Goal: Transaction & Acquisition: Book appointment/travel/reservation

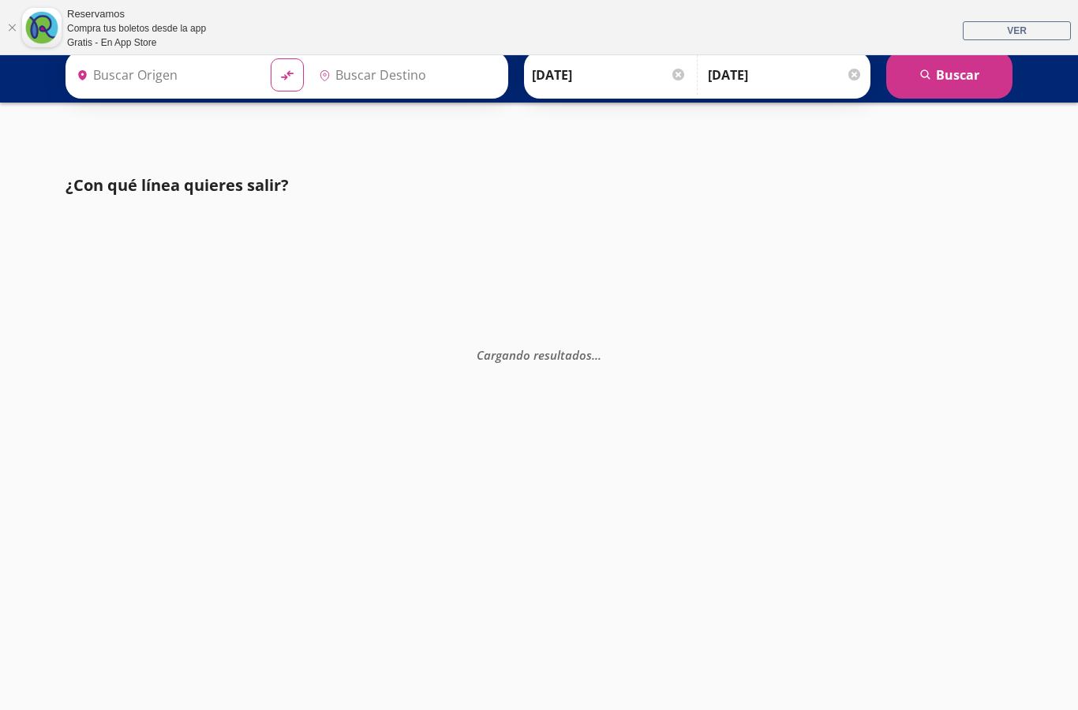
type input "[GEOGRAPHIC_DATA], [GEOGRAPHIC_DATA]"
type input "Colima, Colima"
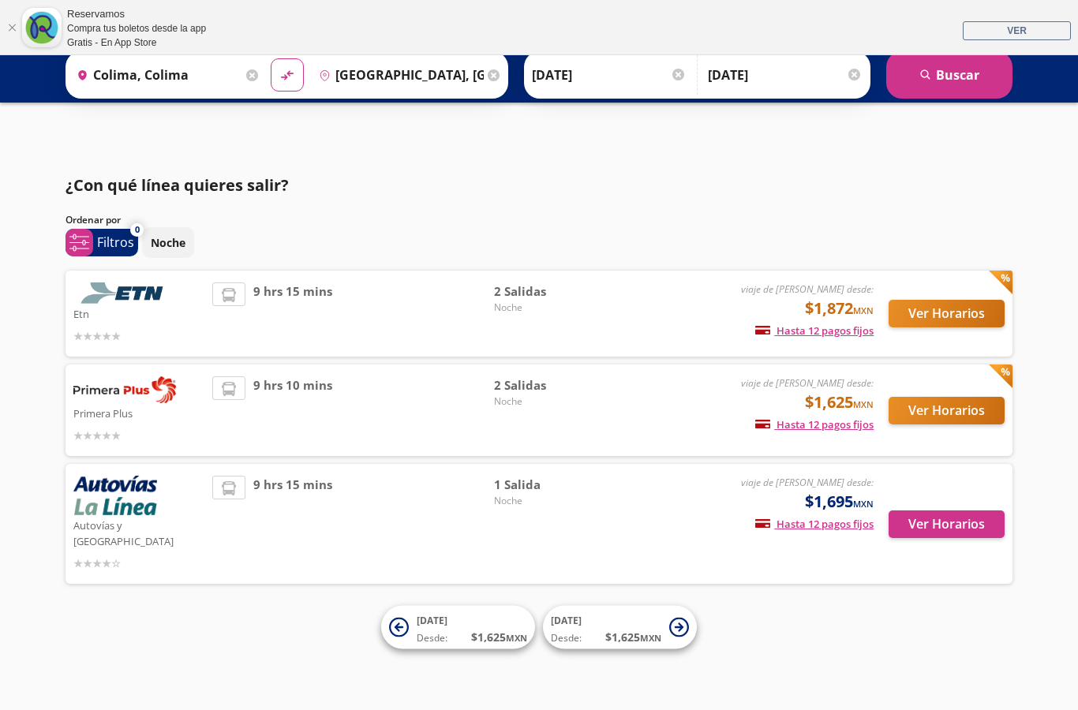
click at [929, 409] on button "Ver Horarios" at bounding box center [946, 411] width 116 height 28
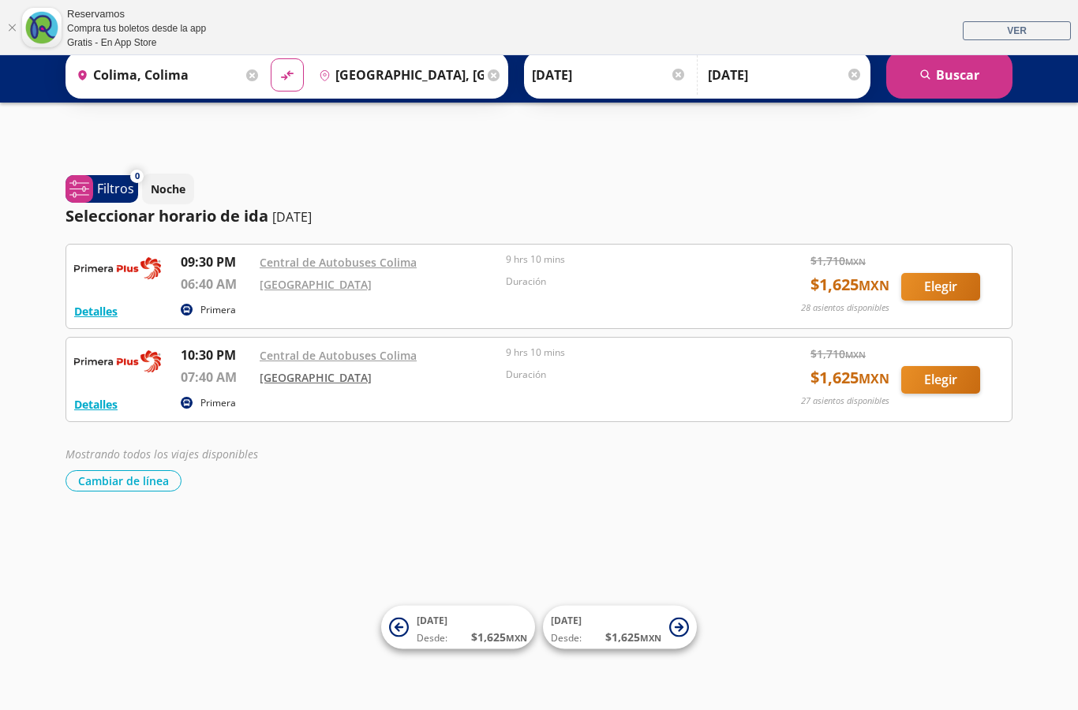
click at [322, 379] on link "[GEOGRAPHIC_DATA]" at bounding box center [316, 377] width 112 height 15
click at [937, 383] on button "Elegir" at bounding box center [940, 380] width 79 height 28
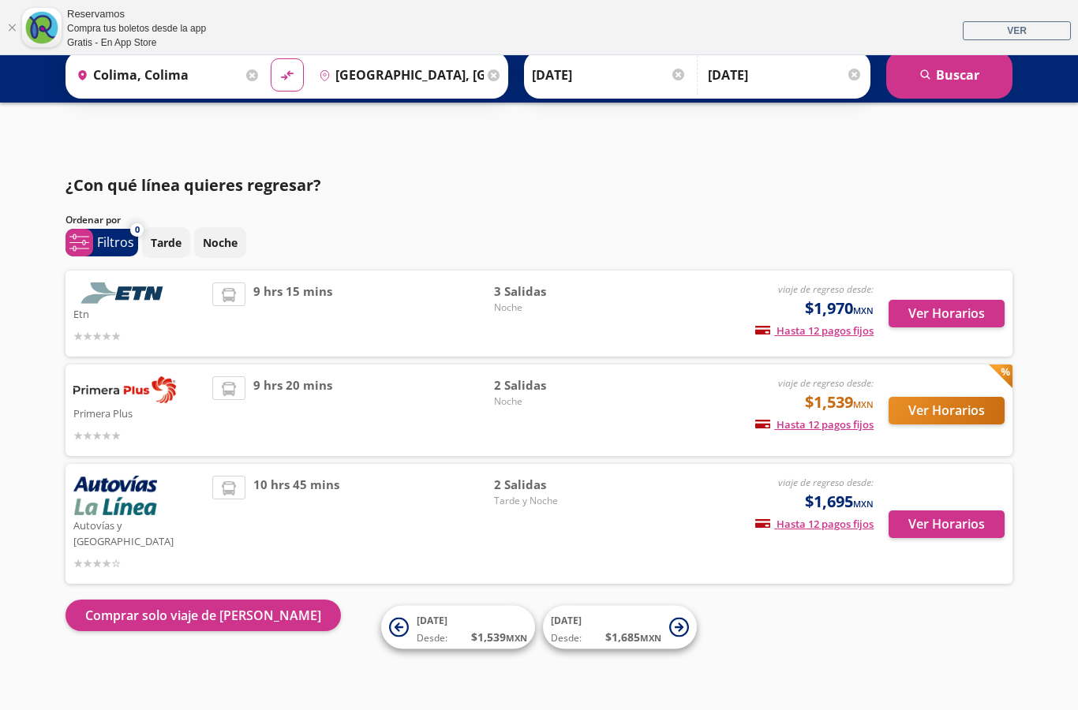
click at [960, 406] on button "Ver Horarios" at bounding box center [946, 411] width 116 height 28
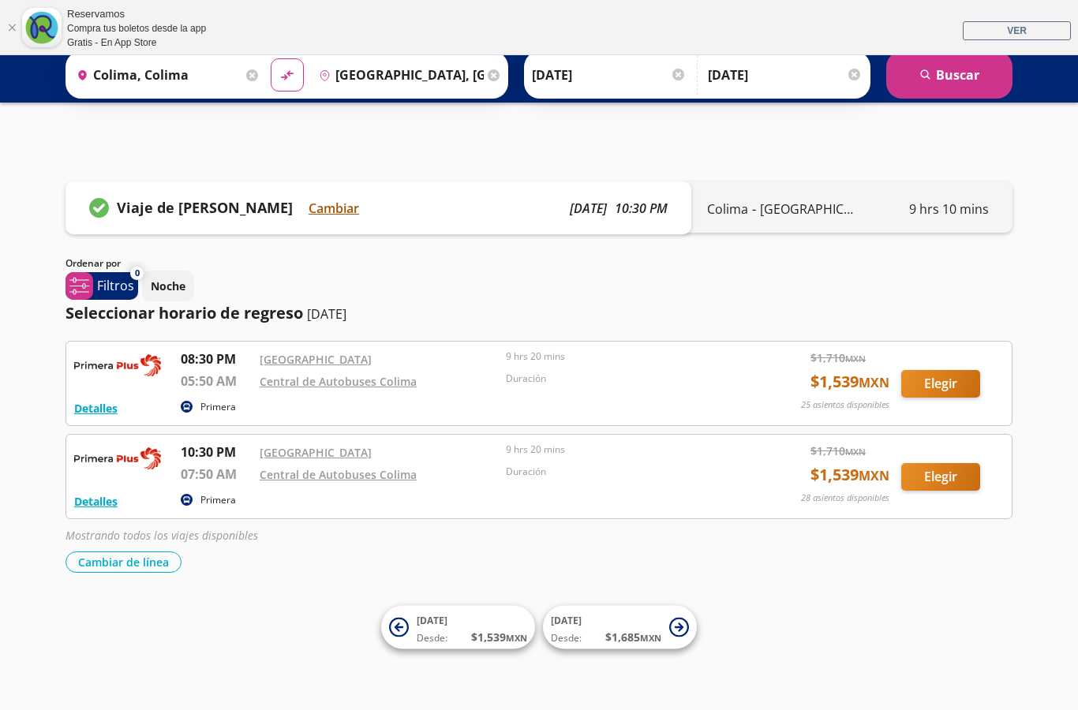
click at [328, 215] on button "Cambiar" at bounding box center [333, 208] width 50 height 19
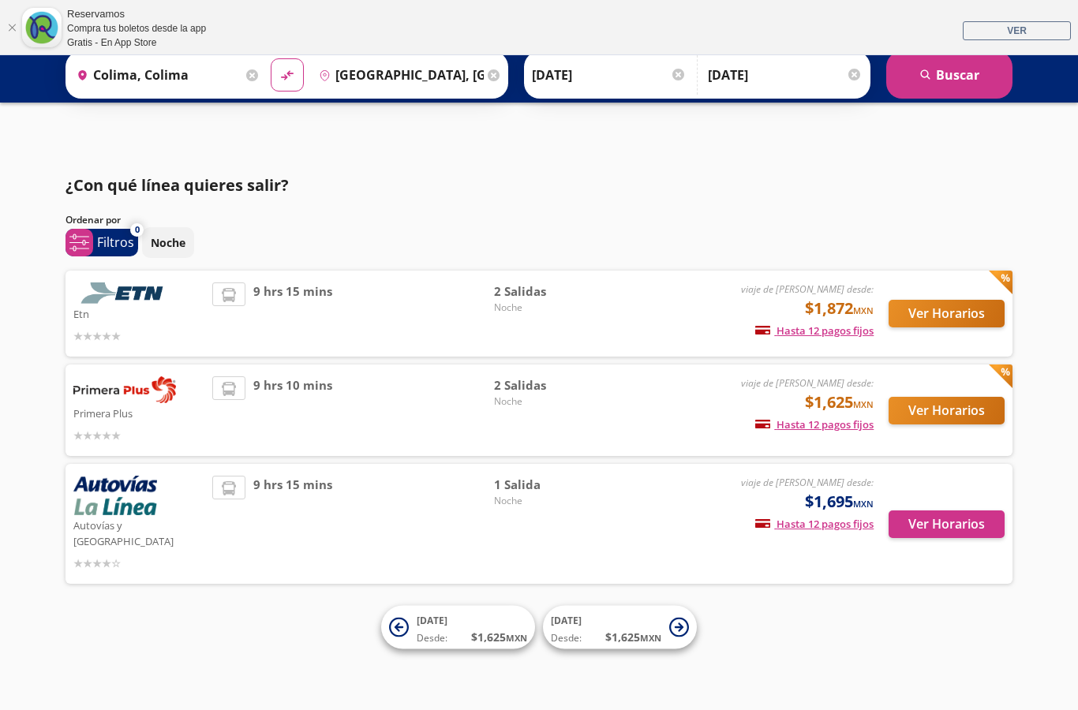
click at [983, 414] on button "Ver Horarios" at bounding box center [946, 411] width 116 height 28
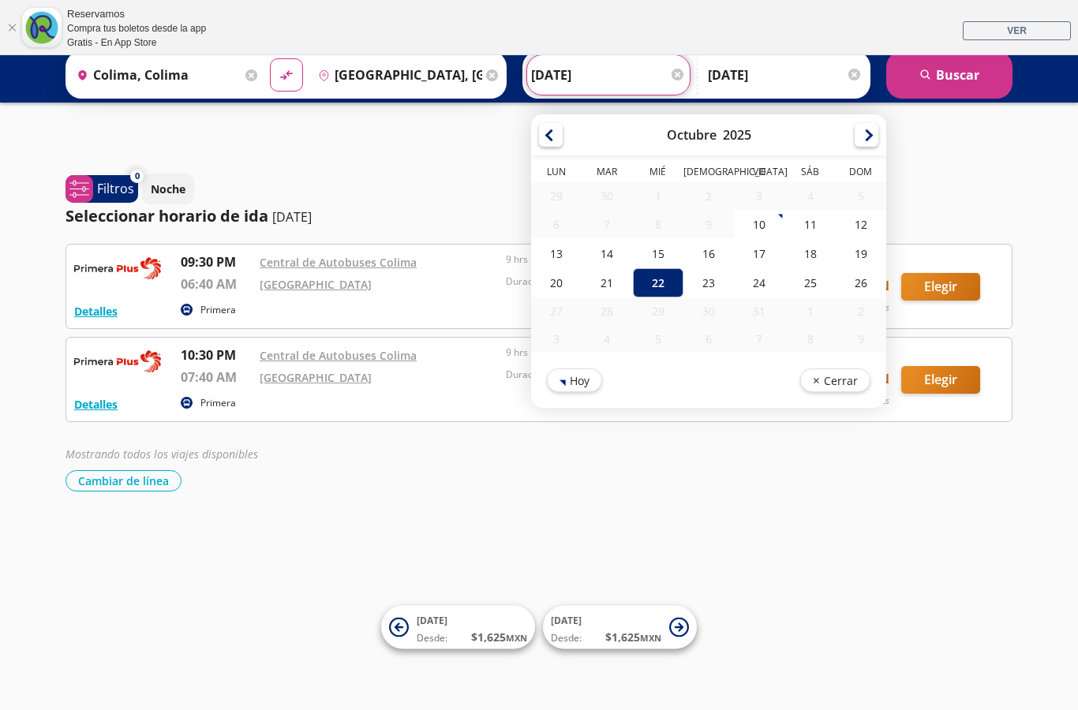
click at [601, 73] on input "[DATE]" at bounding box center [608, 74] width 155 height 39
click at [632, 290] on div "21" at bounding box center [606, 282] width 50 height 29
type input "[DATE]"
click at [632, 293] on div "21" at bounding box center [606, 282] width 50 height 29
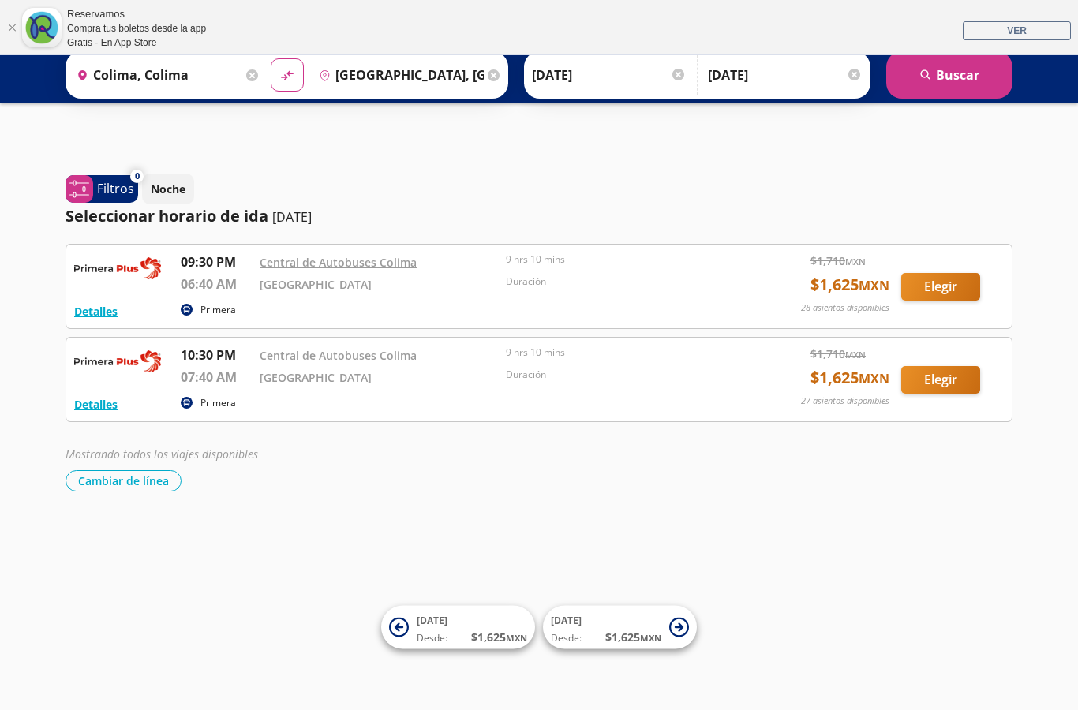
click at [947, 381] on button "Elegir" at bounding box center [940, 380] width 79 height 28
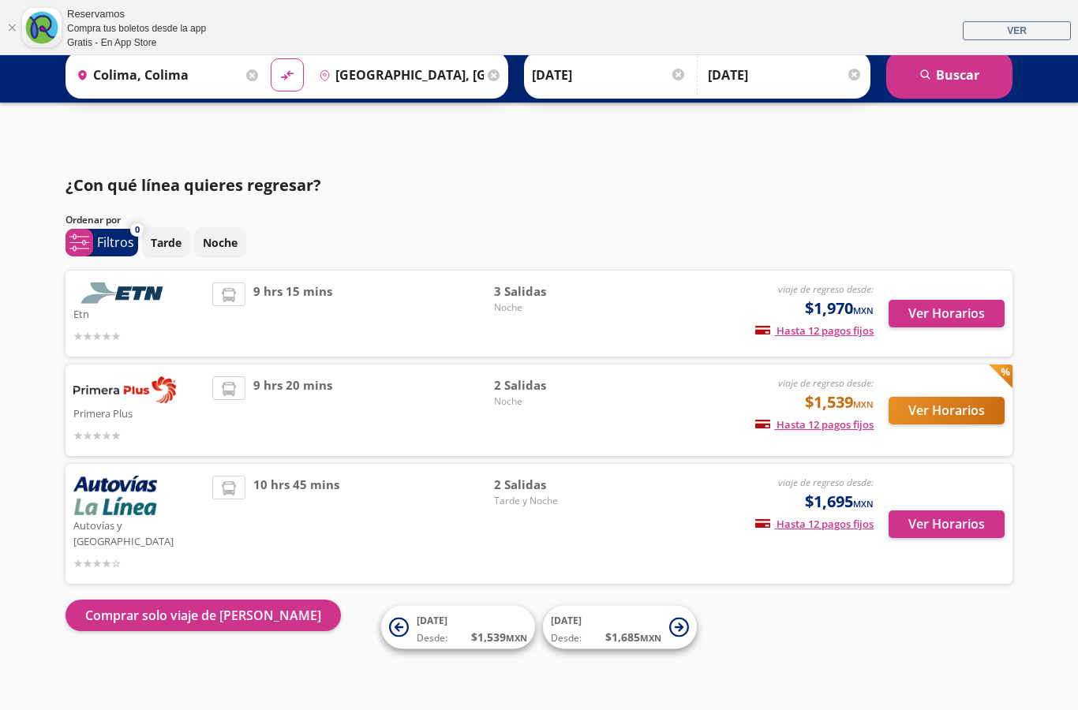
click at [954, 403] on button "Ver Horarios" at bounding box center [946, 411] width 116 height 28
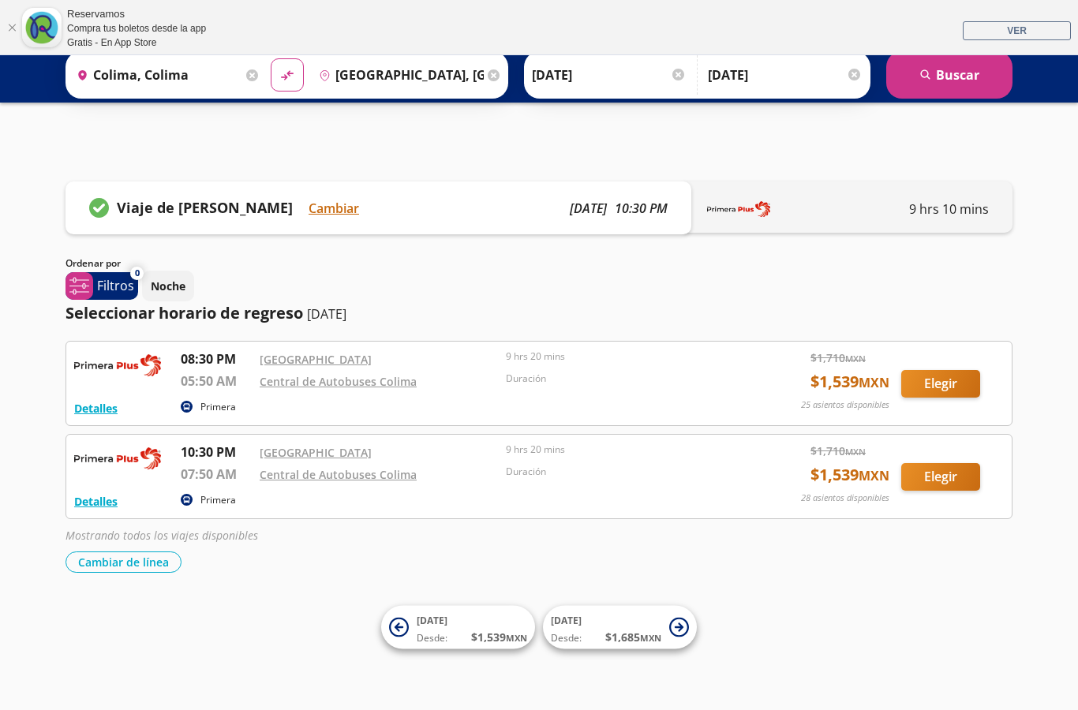
click at [950, 377] on button "Elegir" at bounding box center [940, 384] width 79 height 28
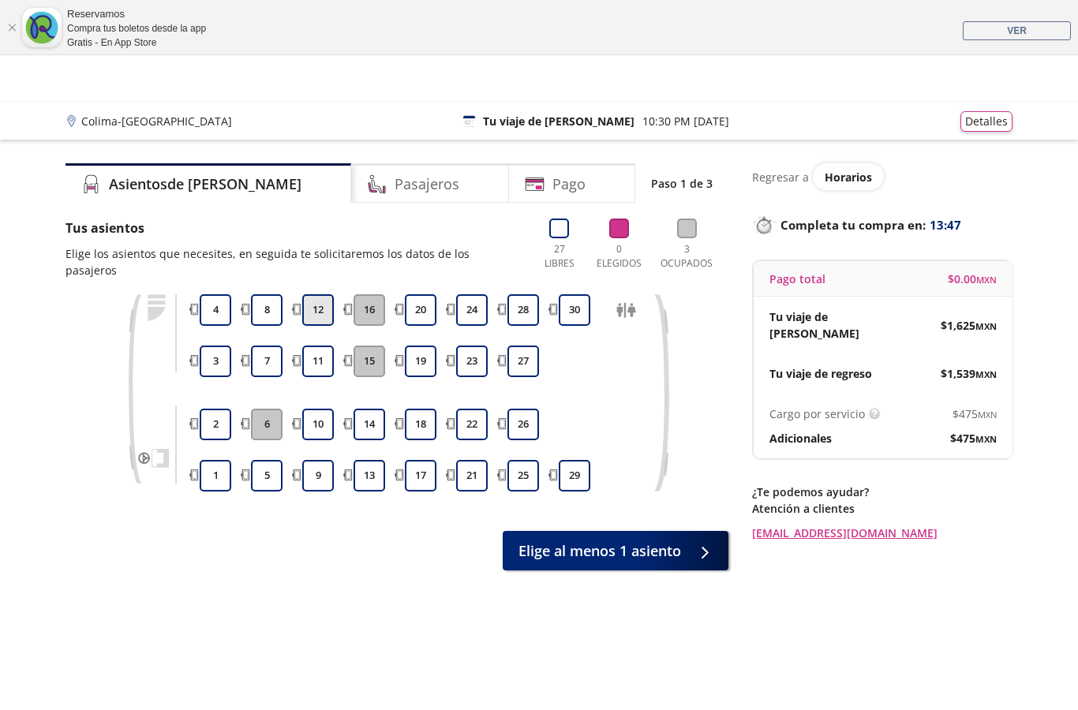
click at [323, 294] on button "12" at bounding box center [318, 310] width 32 height 32
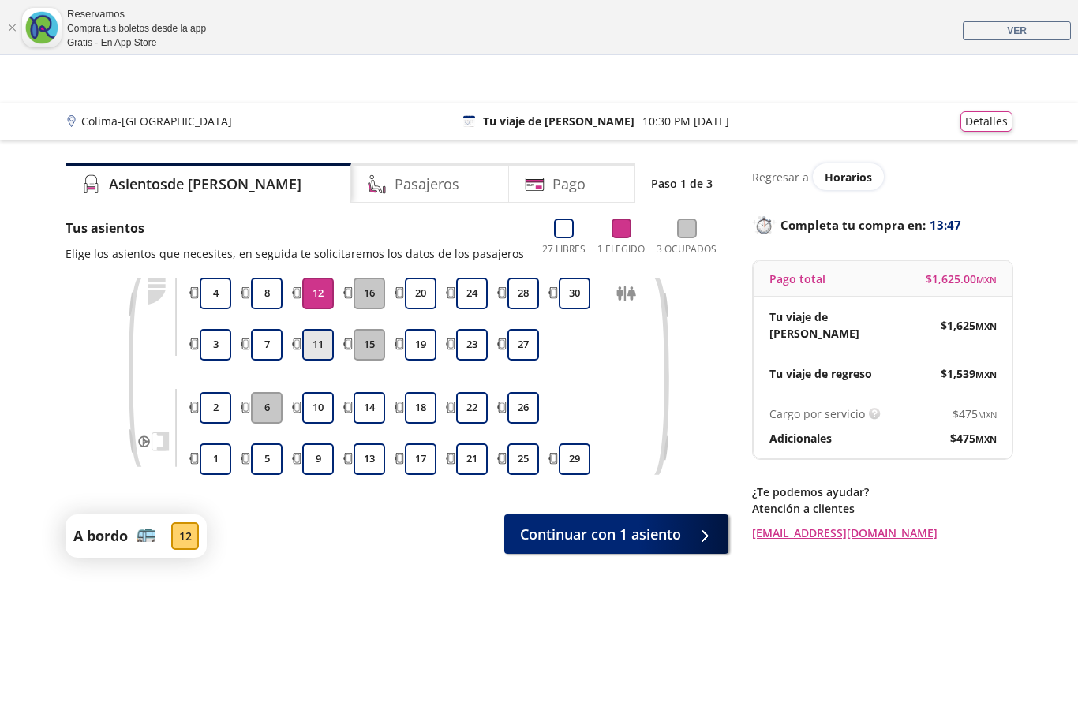
click at [325, 343] on button "11" at bounding box center [318, 345] width 32 height 32
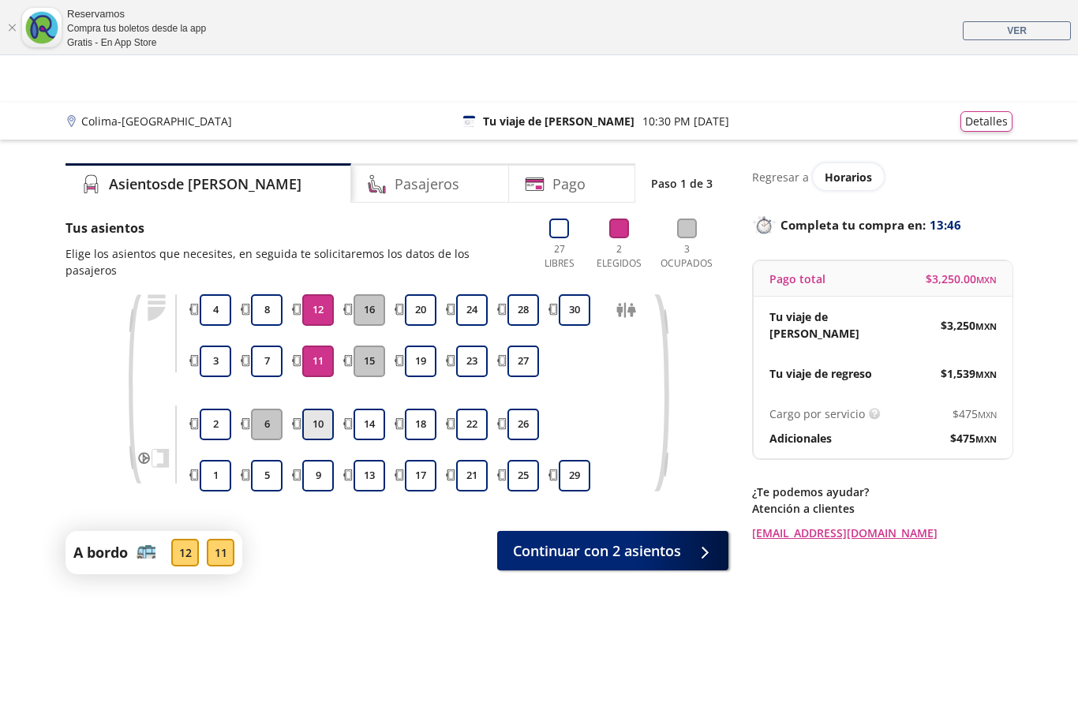
click at [324, 413] on button "10" at bounding box center [318, 425] width 32 height 32
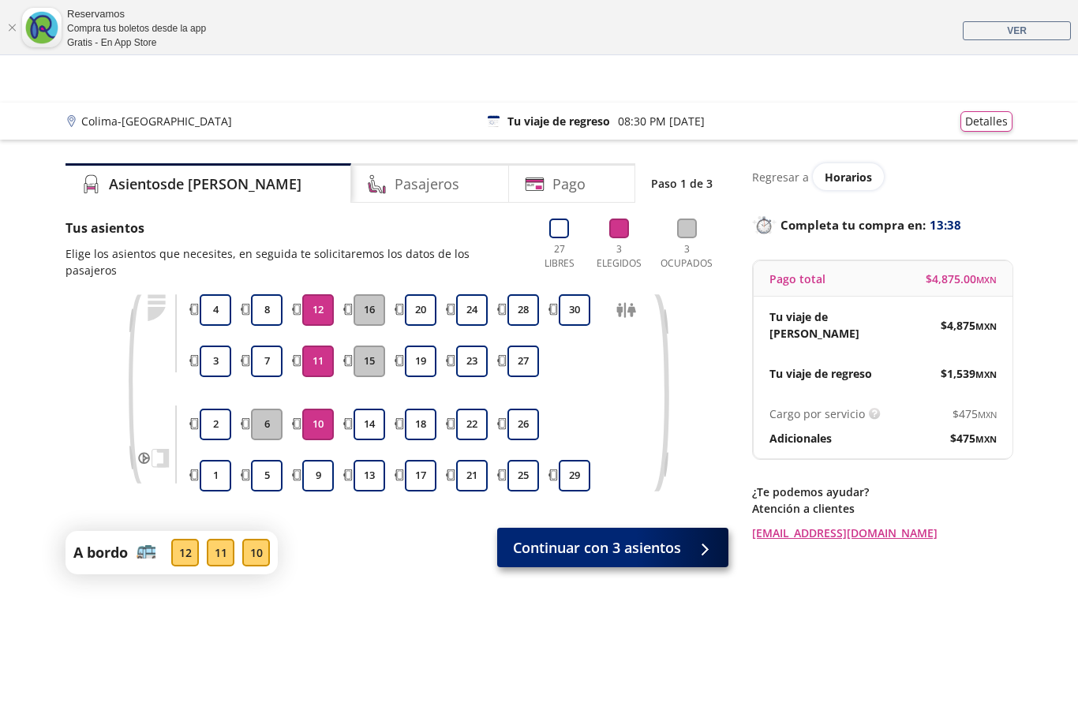
click at [699, 538] on div at bounding box center [701, 548] width 24 height 20
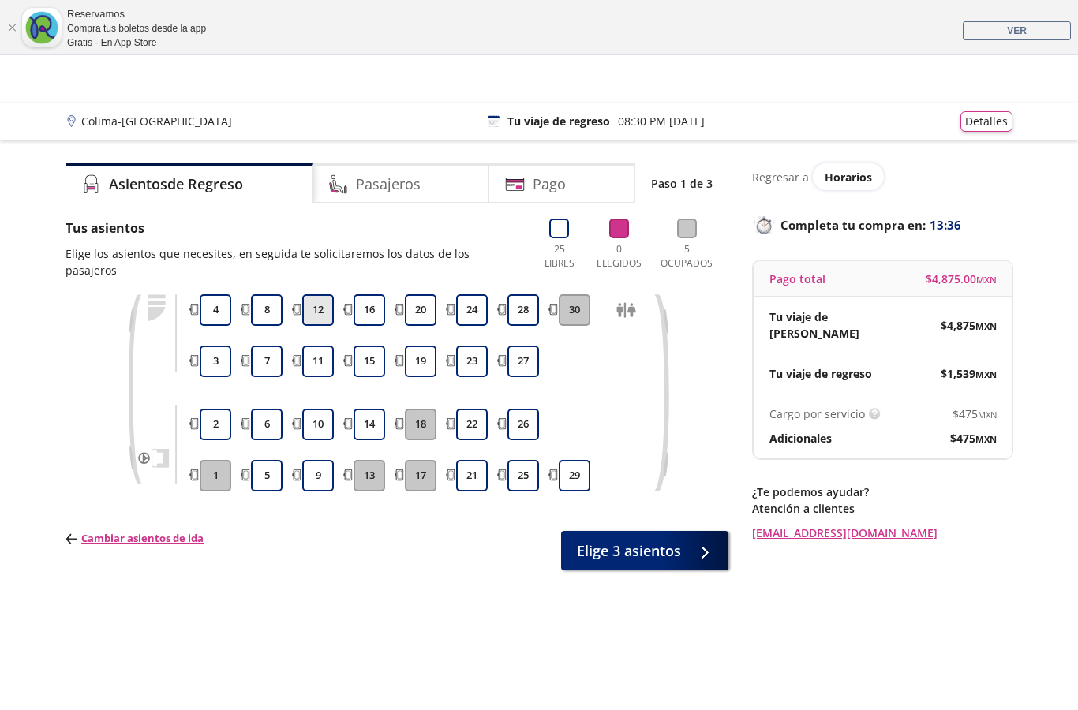
click at [327, 299] on button "12" at bounding box center [318, 310] width 32 height 32
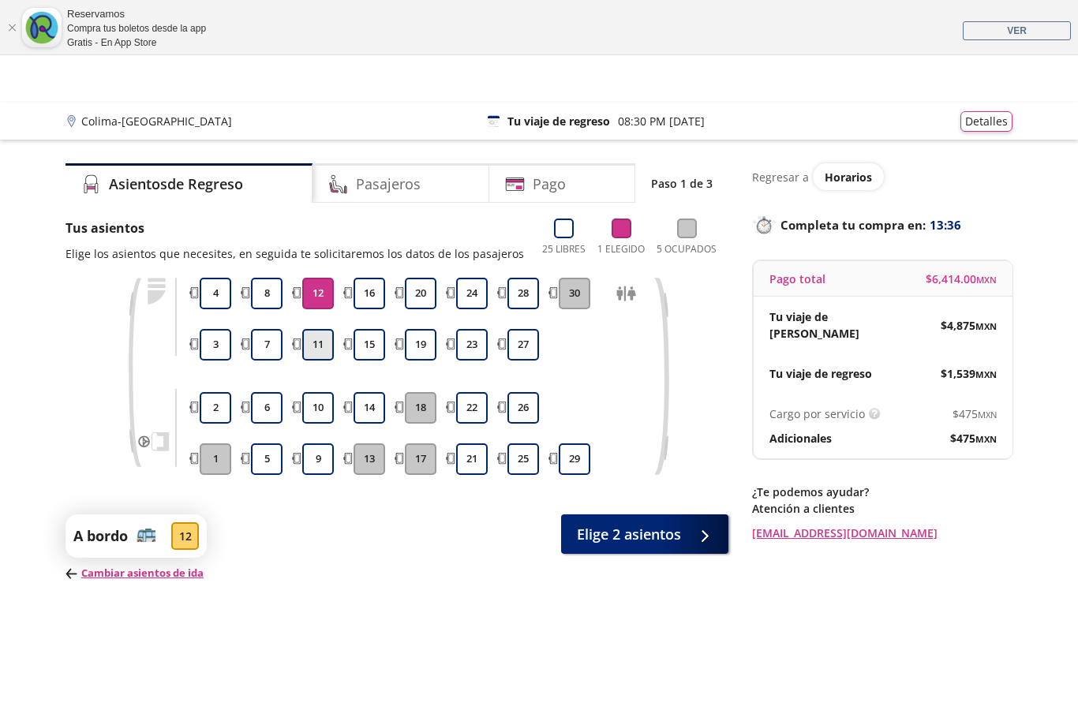
click at [321, 342] on button "11" at bounding box center [318, 345] width 32 height 32
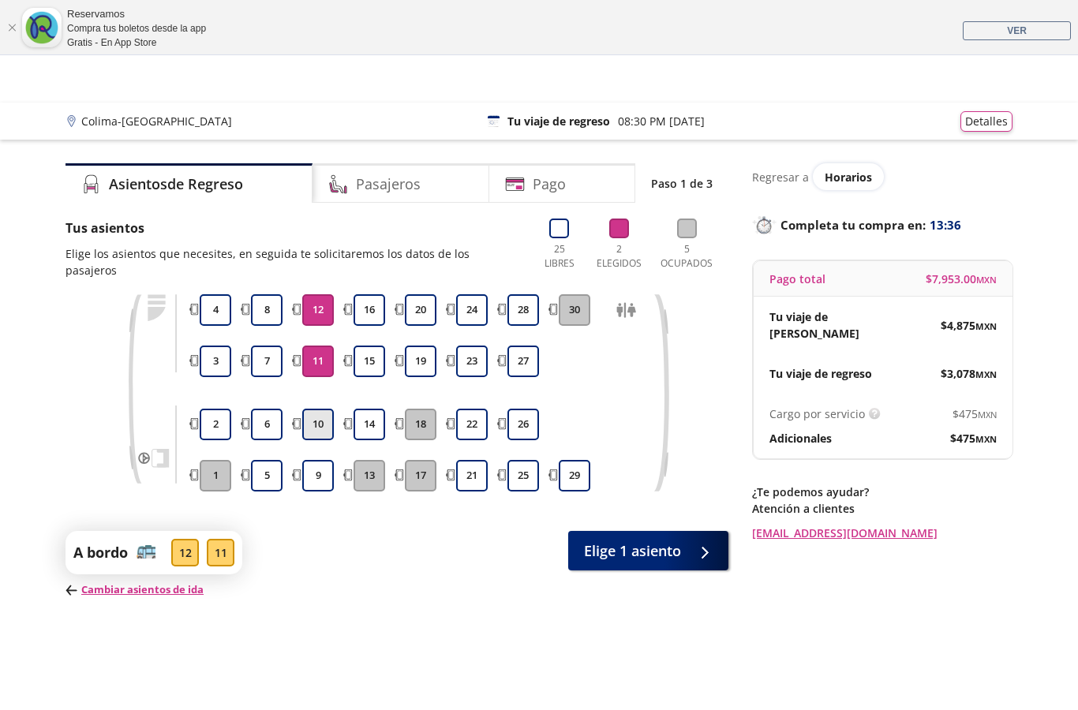
click at [317, 409] on button "10" at bounding box center [318, 425] width 32 height 32
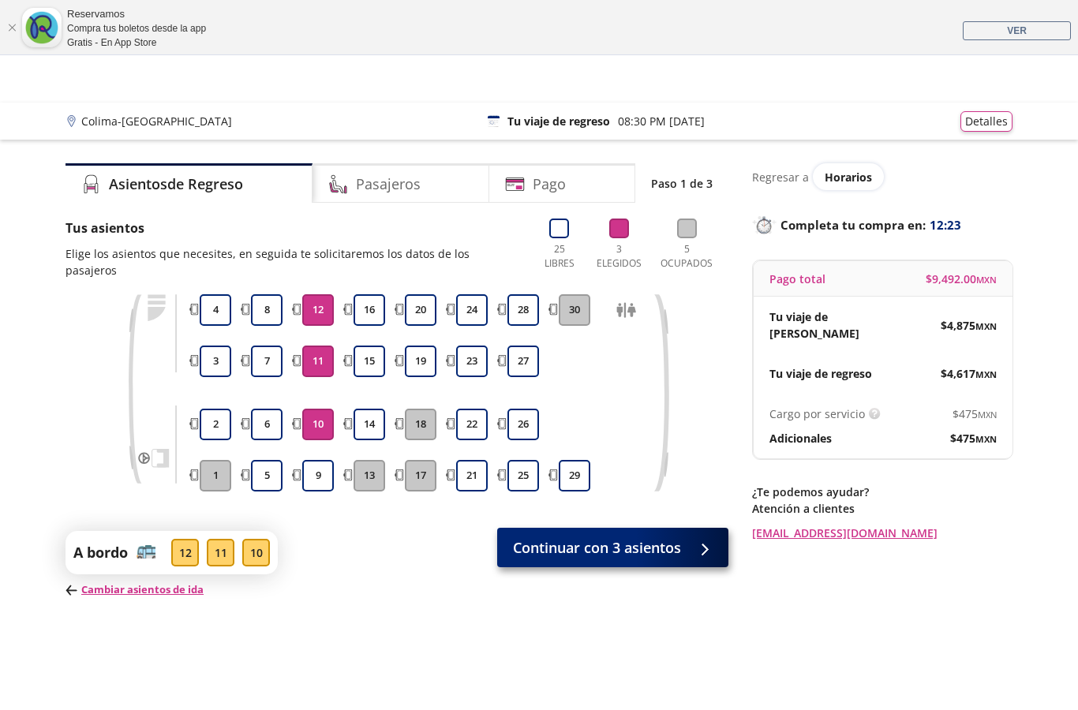
click at [573, 547] on button "Continuar con 3 asientos" at bounding box center [612, 547] width 231 height 39
